Goal: Information Seeking & Learning: Learn about a topic

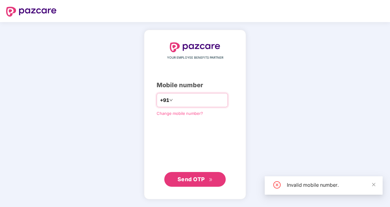
click at [205, 97] on input "**" at bounding box center [199, 100] width 50 height 10
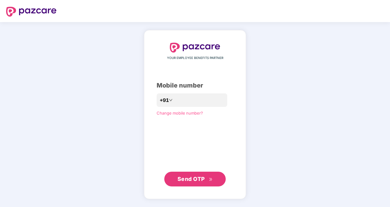
click at [196, 179] on span "Send OTP" at bounding box center [191, 179] width 27 height 6
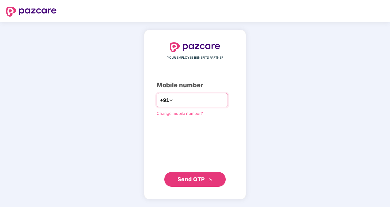
click at [174, 102] on input "**********" at bounding box center [199, 100] width 50 height 10
type input "**********"
click at [199, 183] on button "Send OTP" at bounding box center [194, 179] width 61 height 15
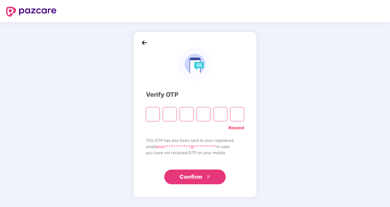
click at [149, 111] on input "Please enter verification code. Digit 1" at bounding box center [153, 114] width 14 height 14
type input "*"
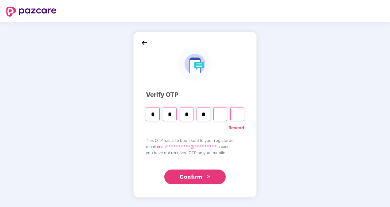
type input "*"
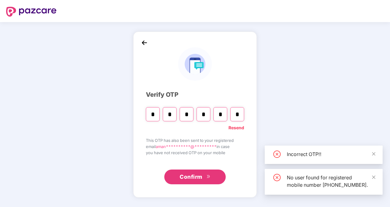
type input "*"
click at [190, 176] on span "Confirm" at bounding box center [191, 177] width 23 height 9
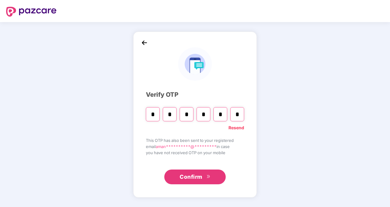
click at [150, 116] on input "*" at bounding box center [153, 114] width 14 height 14
type input "*"
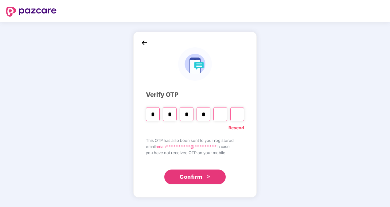
type input "*"
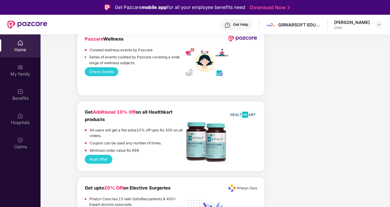
scroll to position [1027, 0]
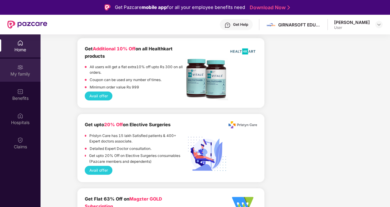
click at [20, 77] on div "My family" at bounding box center [20, 70] width 41 height 23
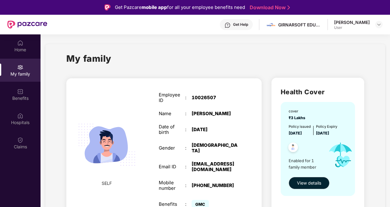
scroll to position [7, 0]
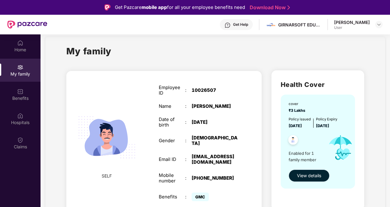
click at [299, 176] on span "View details" at bounding box center [309, 175] width 24 height 7
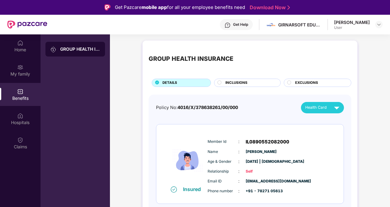
scroll to position [34, 0]
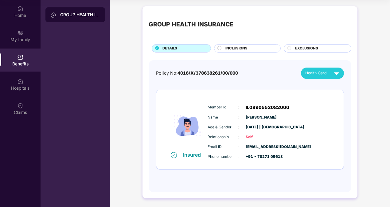
click at [239, 46] on span "INCLUSIONS" at bounding box center [237, 49] width 22 height 6
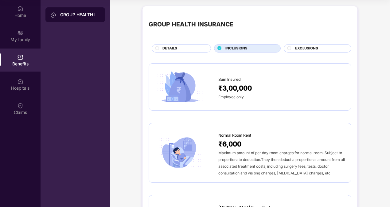
click at [299, 48] on span "EXCLUSIONS" at bounding box center [306, 49] width 23 height 6
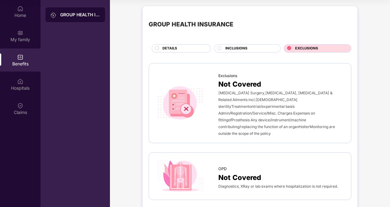
click at [191, 47] on div "DETAILS" at bounding box center [184, 49] width 48 height 6
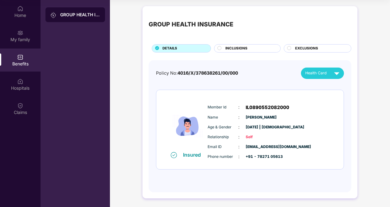
scroll to position [0, 0]
click at [231, 145] on span "Email ID" at bounding box center [223, 147] width 31 height 6
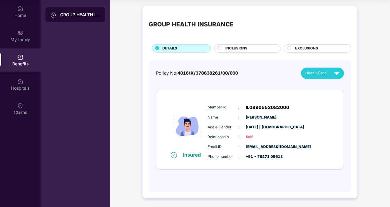
drag, startPoint x: 231, startPoint y: 145, endPoint x: 244, endPoint y: 171, distance: 29.0
click at [244, 171] on div "Policy No: 4016/X/378638261/00/000 Health Card Insured Member Id : IL0890552082…" at bounding box center [250, 124] width 188 height 112
click at [297, 49] on span "EXCLUSIONS" at bounding box center [306, 49] width 23 height 6
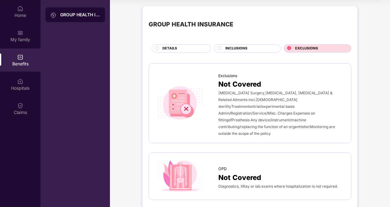
click at [239, 50] on span "INCLUSIONS" at bounding box center [237, 49] width 22 height 6
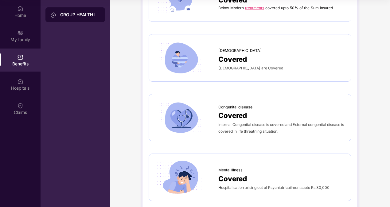
scroll to position [1054, 0]
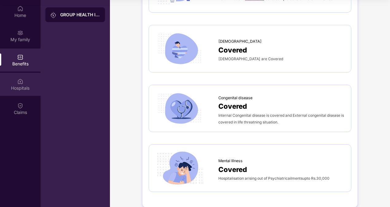
click at [17, 93] on div "Hospitals" at bounding box center [20, 84] width 41 height 23
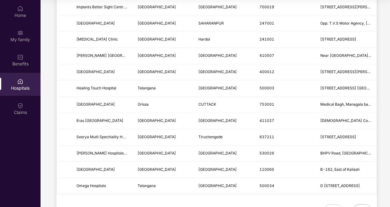
scroll to position [714, 0]
click at [113, 124] on td "Eras [GEOGRAPHIC_DATA]" at bounding box center [102, 122] width 61 height 16
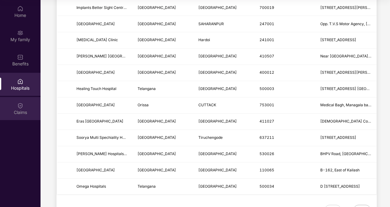
click at [29, 113] on div "Claims" at bounding box center [20, 112] width 41 height 6
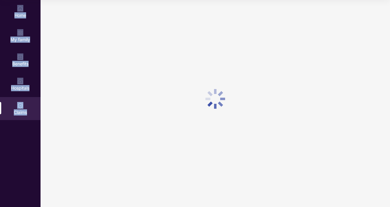
click at [29, 113] on div "Claims" at bounding box center [20, 112] width 41 height 6
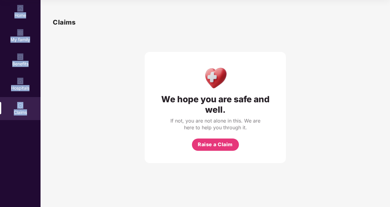
click at [18, 105] on img at bounding box center [20, 106] width 6 height 6
click at [23, 116] on div "Claims" at bounding box center [20, 108] width 41 height 23
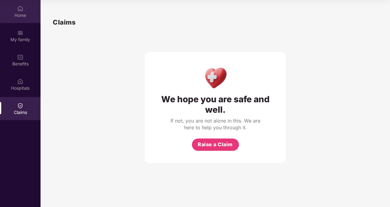
click at [22, 15] on div "Home" at bounding box center [20, 15] width 41 height 6
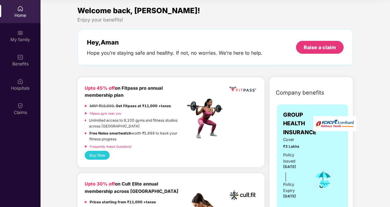
click at [18, 9] on img at bounding box center [20, 9] width 6 height 6
